Goal: Task Accomplishment & Management: Complete application form

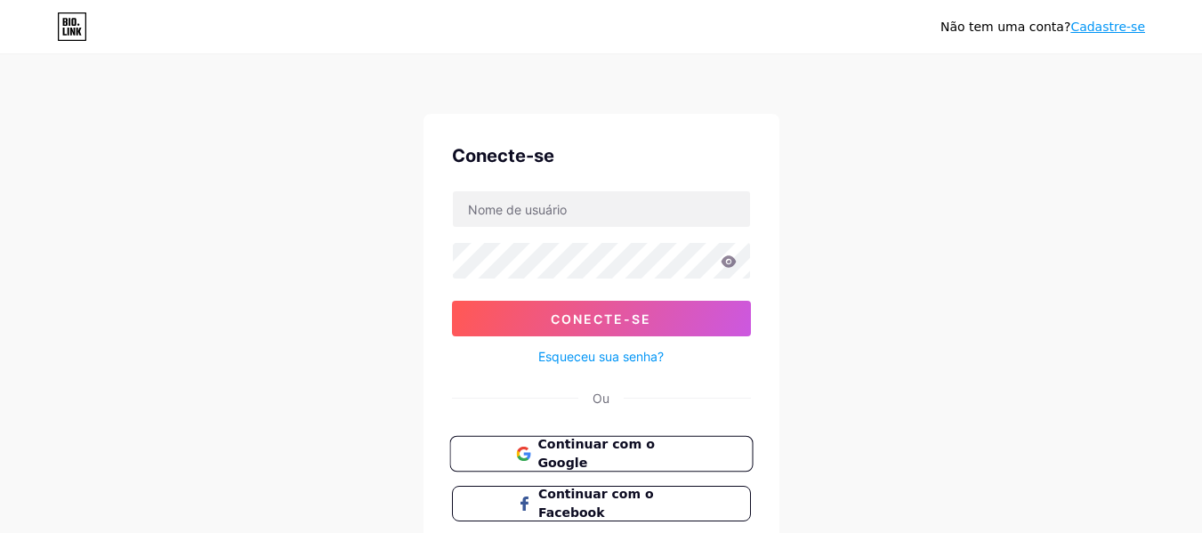
click at [654, 453] on font "Continuar com o Google" at bounding box center [596, 454] width 117 height 34
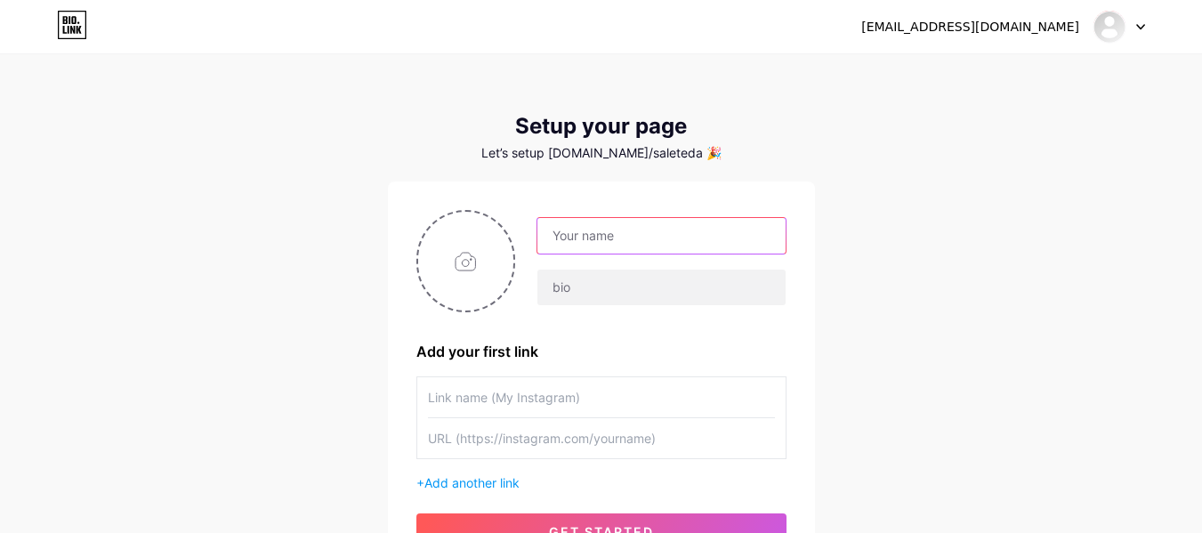
click at [649, 241] on input "text" at bounding box center [661, 236] width 247 height 36
type input "salete.jornalista@gmail.com"
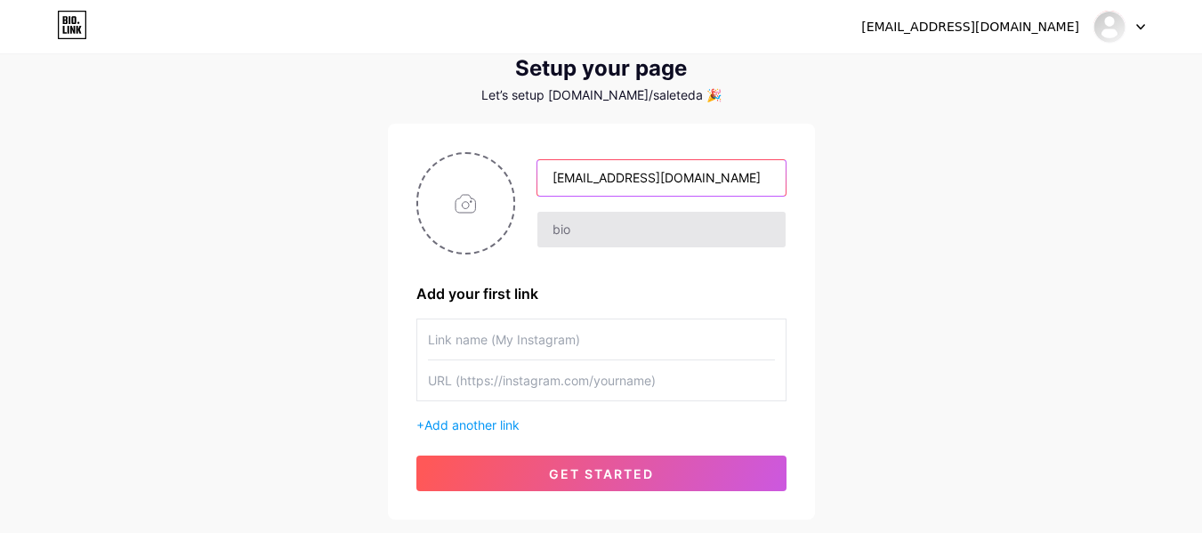
scroll to position [173, 0]
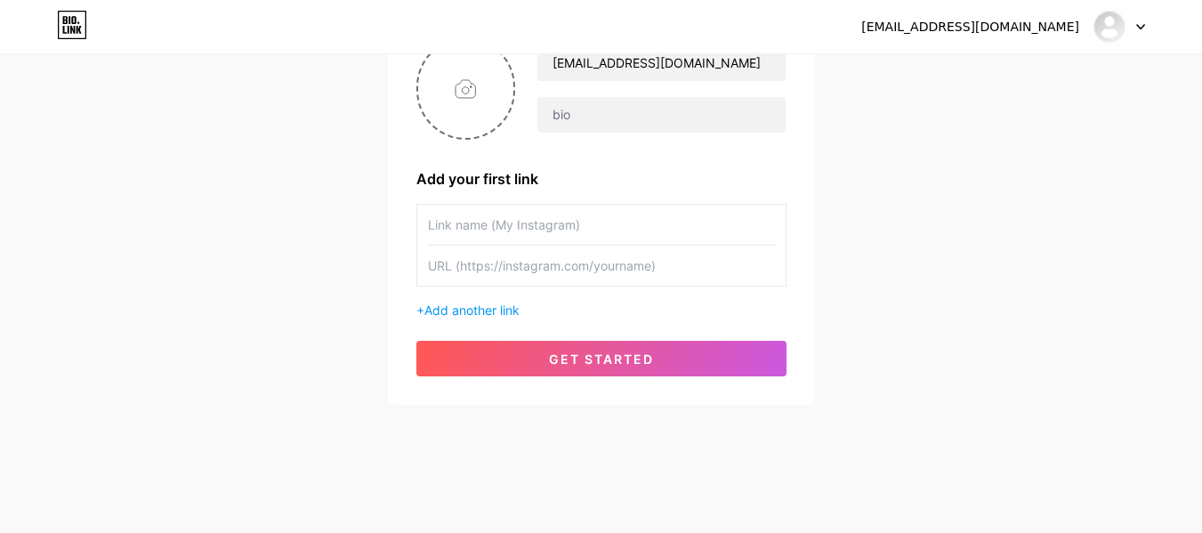
click at [499, 222] on input "text" at bounding box center [601, 225] width 347 height 40
type input "salete"
click at [571, 274] on input "text" at bounding box center [601, 266] width 347 height 40
click at [944, 402] on div "salete.jornalista@gmail.com Dashboard Logout Setup your page Let’s setup bio.li…" at bounding box center [601, 144] width 1202 height 635
click at [943, 94] on div "salete.jornalista@gmail.com Dashboard Logout Setup your page Let’s setup bio.li…" at bounding box center [601, 144] width 1202 height 635
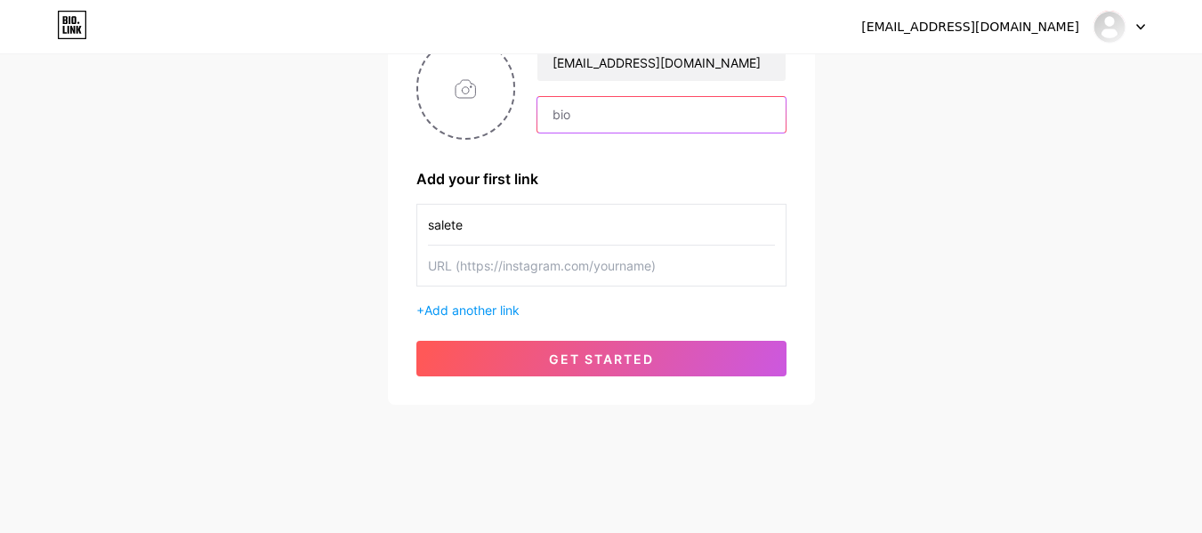
click at [635, 109] on input "text" at bounding box center [661, 115] width 247 height 36
click at [947, 109] on div "salete.jornalista@gmail.com Dashboard Logout Setup your page Let’s setup bio.li…" at bounding box center [601, 144] width 1202 height 635
click at [1142, 388] on div "salete.jornalista@gmail.com Dashboard Logout Setup your page Let’s setup bio.li…" at bounding box center [601, 144] width 1202 height 635
